Goal: Task Accomplishment & Management: Manage account settings

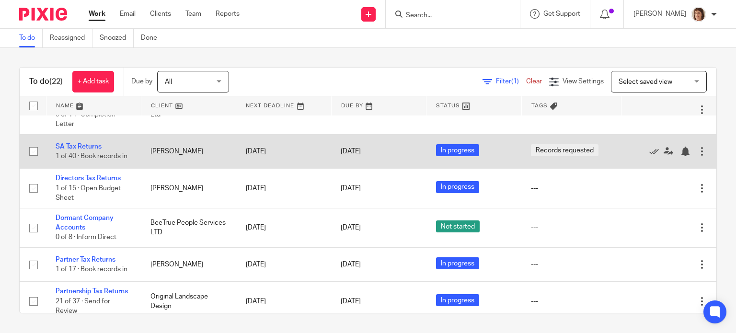
scroll to position [431, 0]
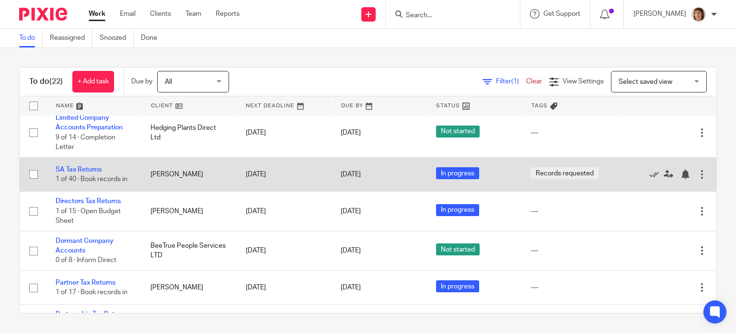
click at [91, 186] on td "SA Tax Returns 1 of 40 · Book records in" at bounding box center [93, 174] width 95 height 34
click at [84, 173] on link "SA Tax Returns" at bounding box center [79, 169] width 46 height 7
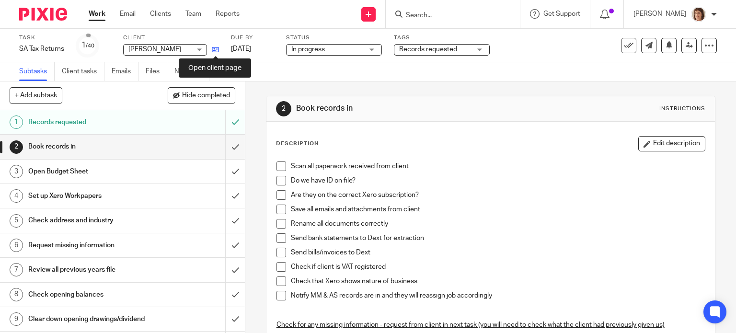
click at [217, 49] on icon at bounding box center [215, 49] width 7 height 7
click at [99, 16] on link "Work" at bounding box center [97, 14] width 17 height 10
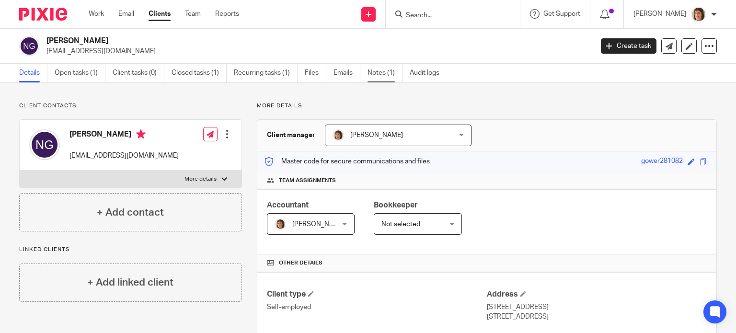
drag, startPoint x: 384, startPoint y: 72, endPoint x: 391, endPoint y: 69, distance: 8.4
click at [384, 72] on link "Notes (1)" at bounding box center [384, 73] width 35 height 19
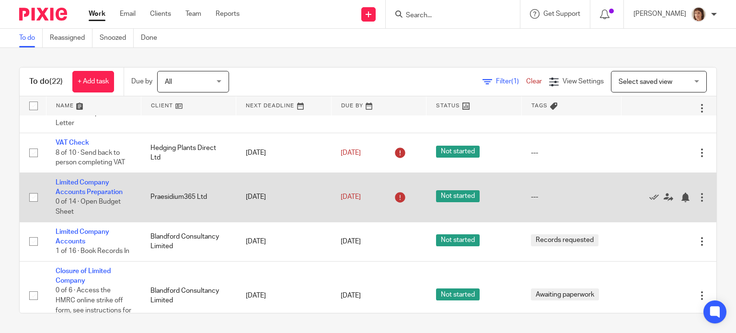
scroll to position [48, 0]
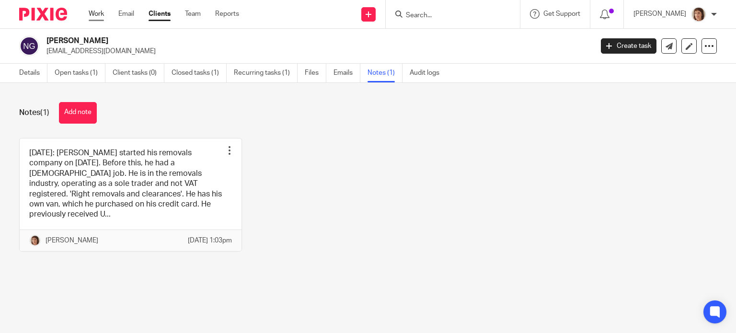
click at [92, 11] on link "Work" at bounding box center [96, 14] width 15 height 10
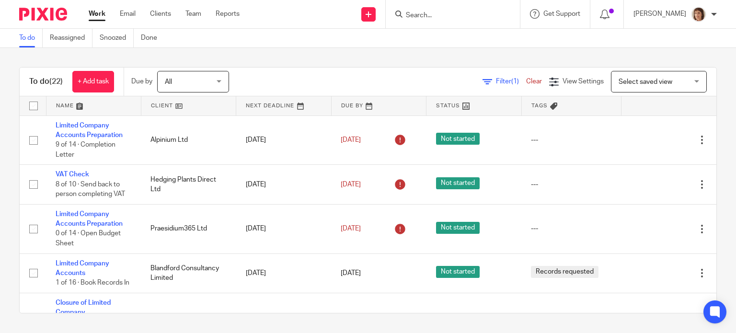
drag, startPoint x: 660, startPoint y: 272, endPoint x: 631, endPoint y: 330, distance: 64.7
click at [430, 18] on input "Search" at bounding box center [448, 15] width 86 height 9
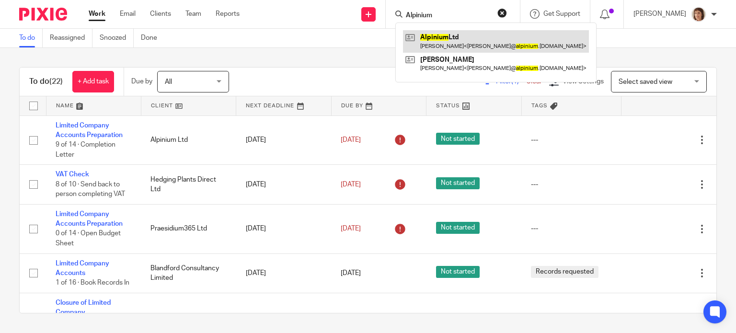
type input "Alpinium"
click at [453, 35] on link at bounding box center [496, 41] width 186 height 22
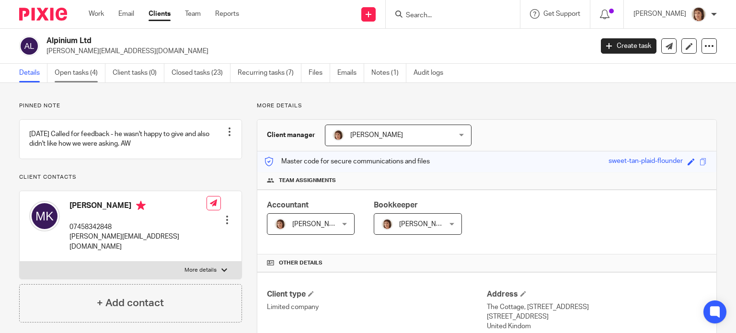
click at [79, 73] on link "Open tasks (4)" at bounding box center [80, 73] width 51 height 19
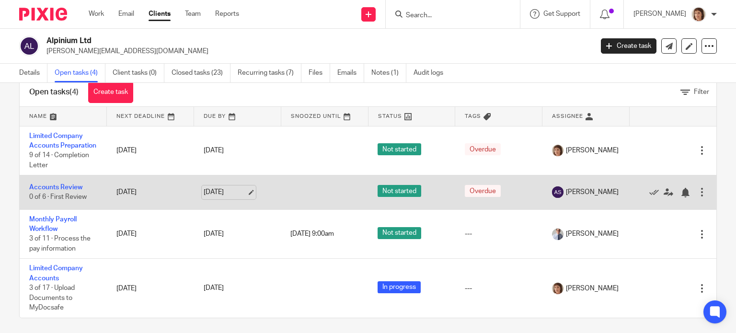
scroll to position [34, 0]
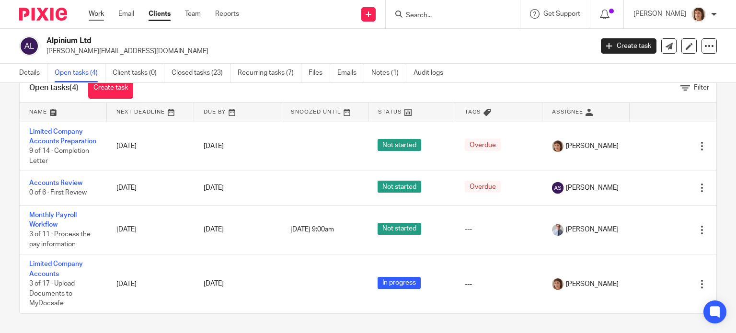
click at [98, 13] on link "Work" at bounding box center [96, 14] width 15 height 10
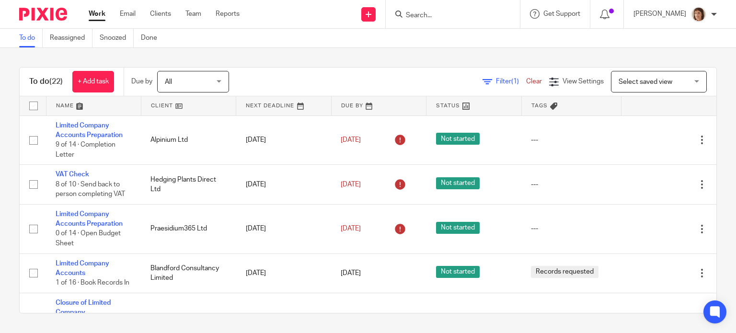
scroll to position [48, 0]
